Goal: Task Accomplishment & Management: Use online tool/utility

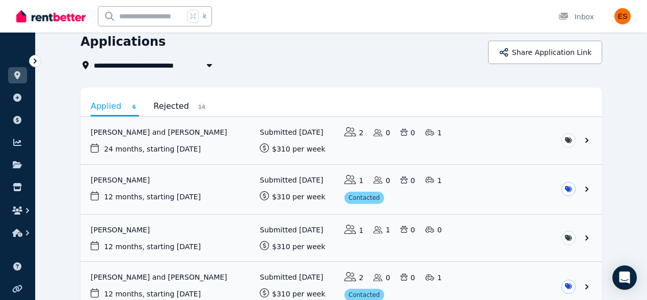
scroll to position [50, 0]
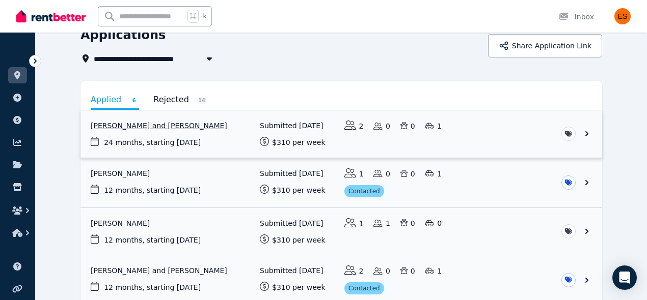
click at [470, 132] on link "View application: Alexander Altman and Jacqueline Altman" at bounding box center [340, 133] width 521 height 47
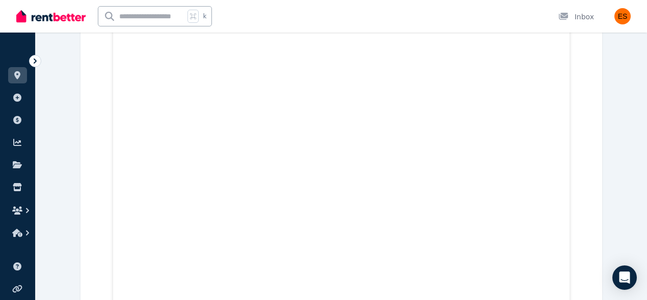
scroll to position [9558, 0]
click at [14, 81] on link at bounding box center [17, 75] width 19 height 16
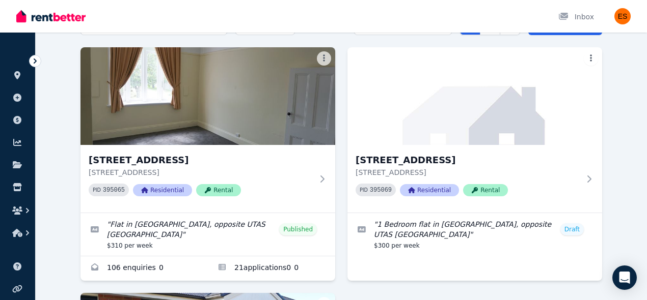
scroll to position [62, 0]
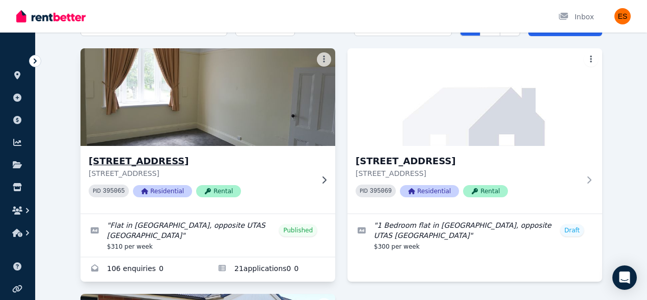
click at [299, 185] on div "PID 395065 Residential Rental" at bounding box center [201, 191] width 224 height 13
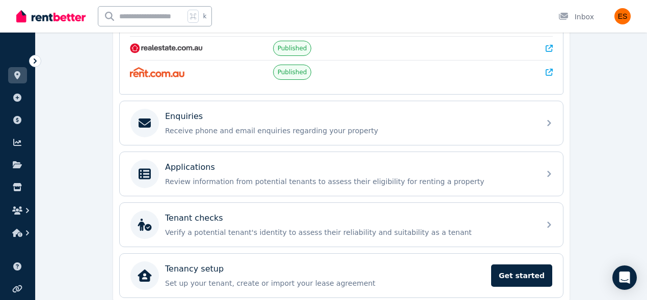
scroll to position [306, 0]
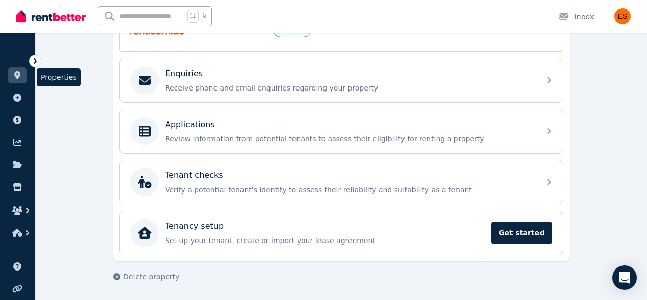
click at [16, 77] on icon at bounding box center [17, 75] width 6 height 8
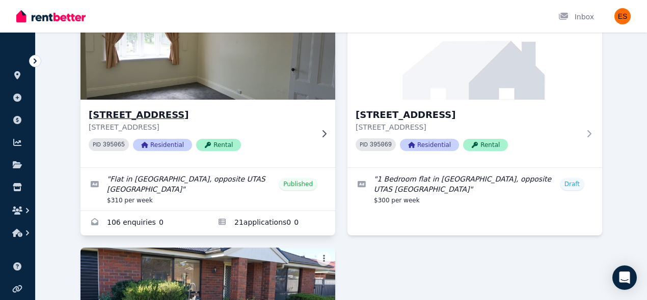
scroll to position [108, 0]
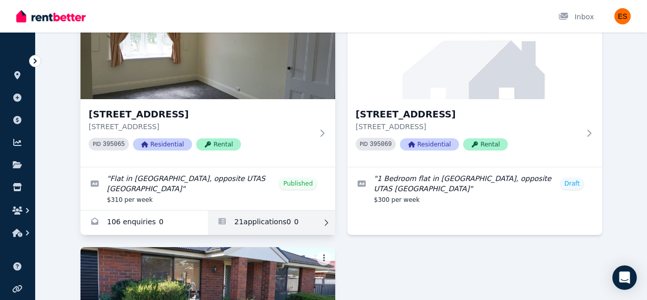
click at [279, 229] on link "Applications for Unit 2/55 Invermay Rd, Invermay" at bounding box center [271, 223] width 127 height 24
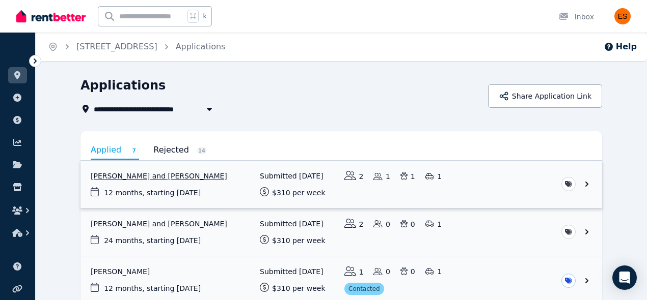
click at [519, 178] on link "View application: Sarah Arnold and Jacob Neasey" at bounding box center [340, 184] width 521 height 47
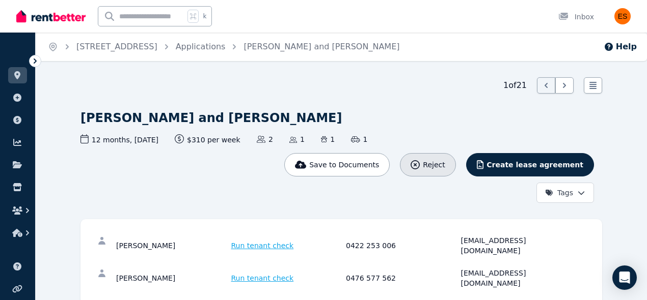
click at [437, 172] on button "Reject" at bounding box center [427, 164] width 55 height 23
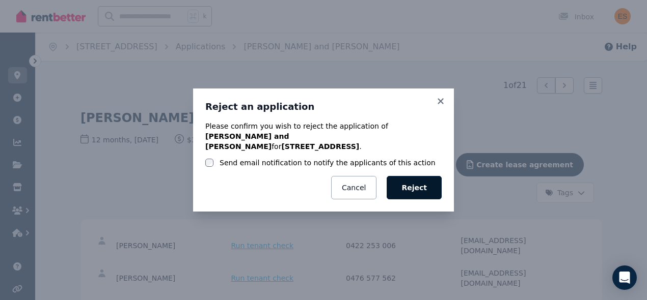
click at [405, 190] on button "Reject" at bounding box center [413, 187] width 55 height 23
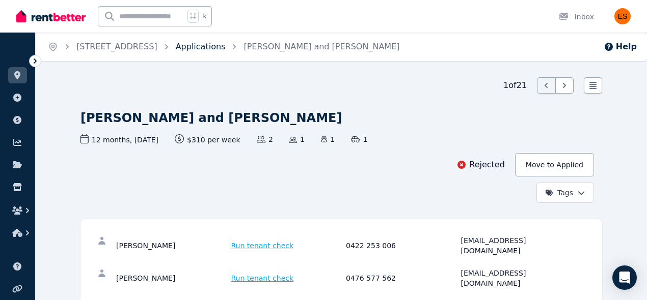
click at [226, 46] on link "Applications" at bounding box center [201, 47] width 50 height 10
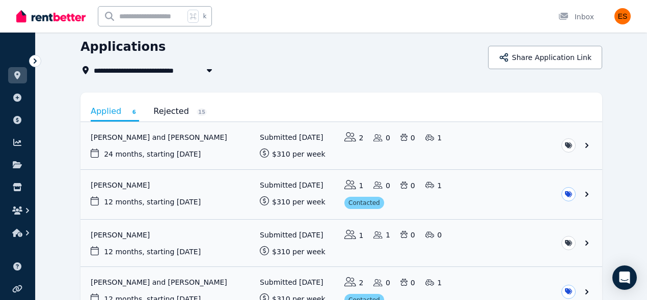
scroll to position [57, 0]
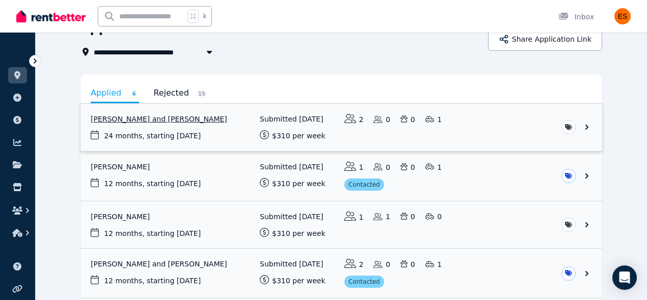
click at [468, 143] on link "View application: Alexander Altman and Jacqueline Altman" at bounding box center [340, 127] width 521 height 47
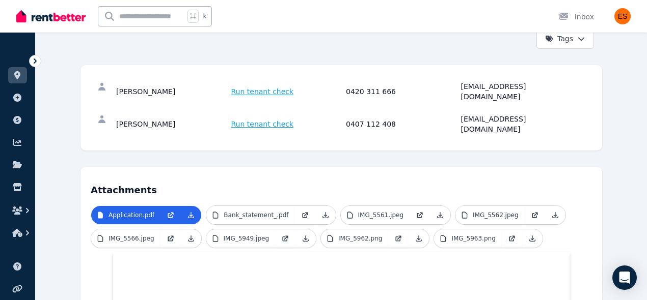
scroll to position [157, 0]
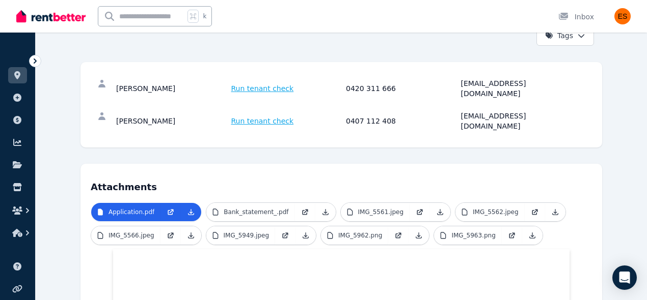
click at [248, 83] on span "Run tenant check" at bounding box center [262, 88] width 63 height 10
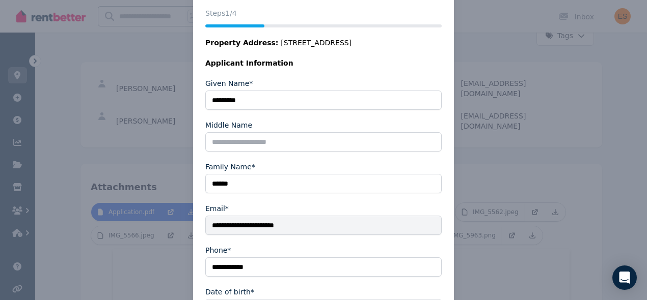
scroll to position [203, 0]
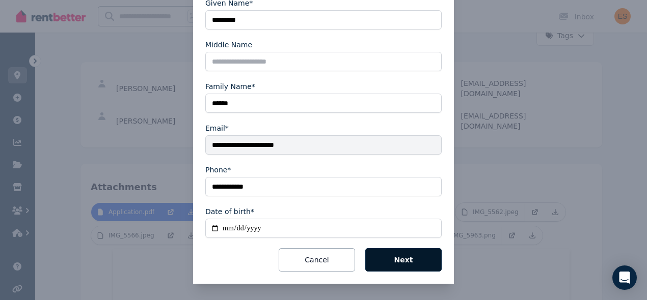
click at [406, 267] on button "Next" at bounding box center [403, 259] width 76 height 23
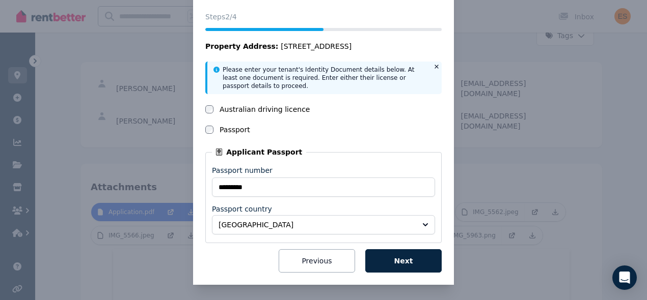
scroll to position [42, 0]
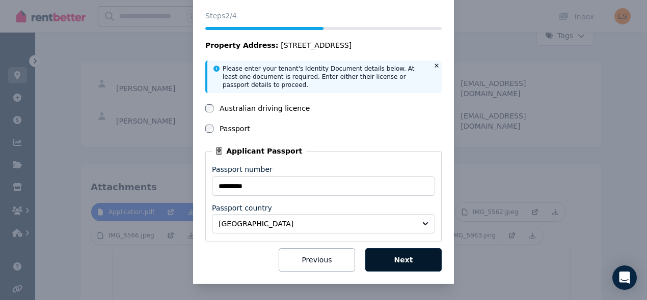
click at [406, 264] on button "Next" at bounding box center [403, 259] width 76 height 23
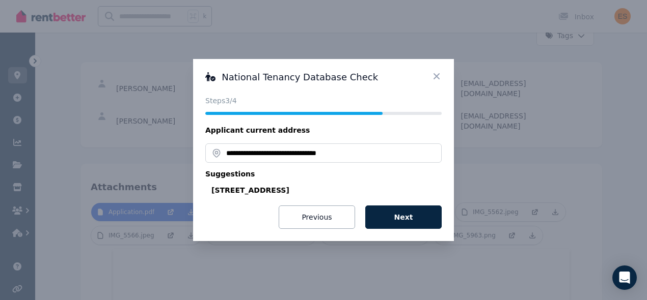
click at [383, 191] on div "[STREET_ADDRESS]" at bounding box center [326, 190] width 230 height 10
type input "**********"
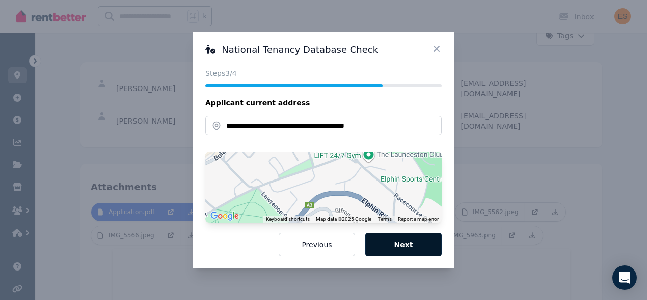
click at [401, 244] on button "Next" at bounding box center [403, 244] width 76 height 23
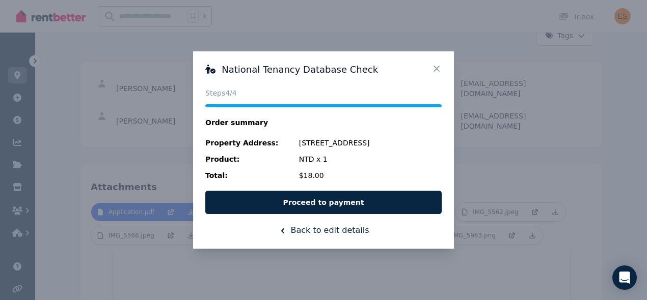
click at [434, 67] on icon at bounding box center [436, 69] width 10 height 10
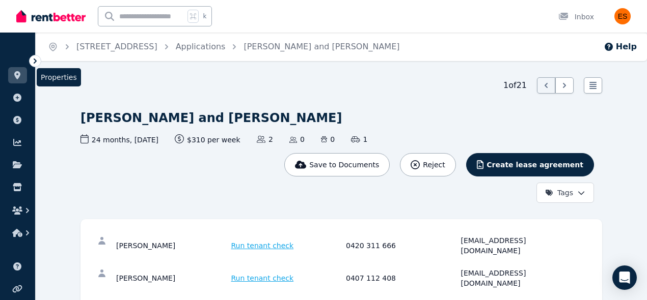
click at [21, 75] on icon at bounding box center [17, 75] width 10 height 8
